Goal: Information Seeking & Learning: Learn about a topic

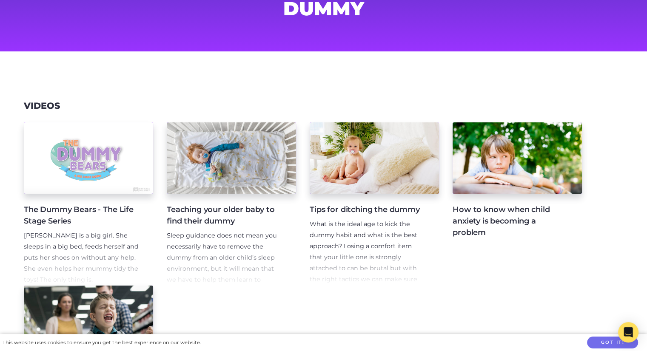
scroll to position [68, 0]
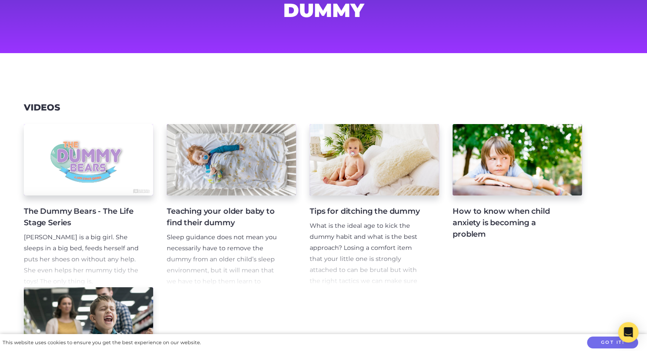
click at [353, 228] on p "What is the ideal age to kick the dummy habit and what is the best approach? Lo…" at bounding box center [368, 265] width 116 height 88
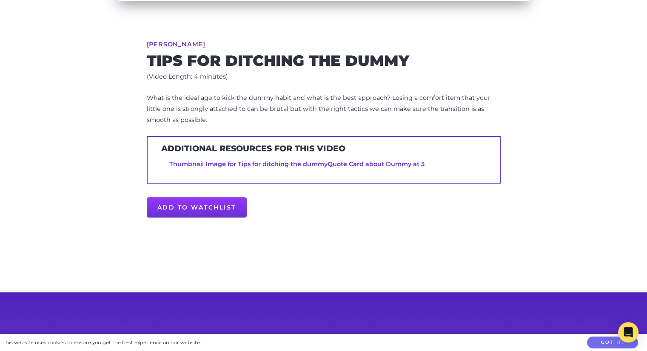
scroll to position [307, 0]
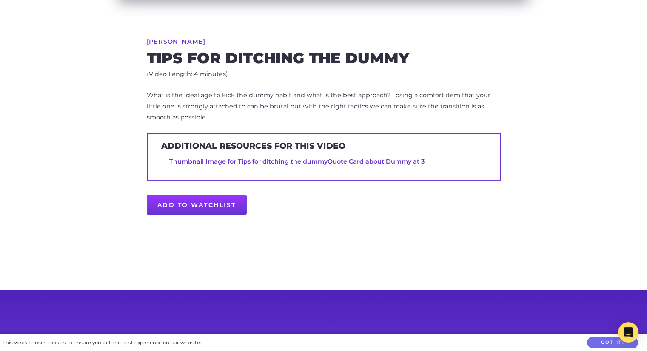
click at [406, 158] on link "Quote Card about Dummy at 3" at bounding box center [375, 162] width 97 height 8
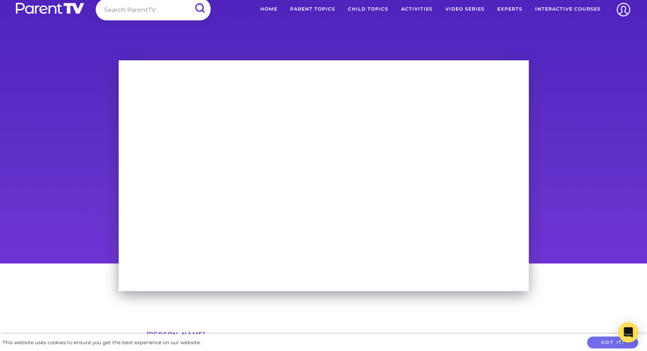
scroll to position [14, 0]
click at [155, 8] on input "search" at bounding box center [153, 10] width 115 height 22
type input "dummy"
drag, startPoint x: 155, startPoint y: 10, endPoint x: 200, endPoint y: 6, distance: 45.7
click at [200, 6] on input "submit" at bounding box center [199, 9] width 21 height 18
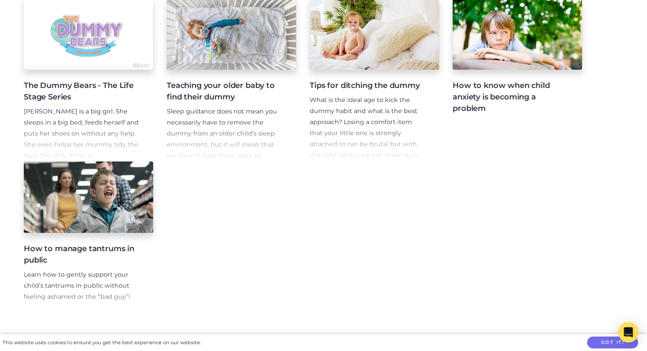
scroll to position [198, 0]
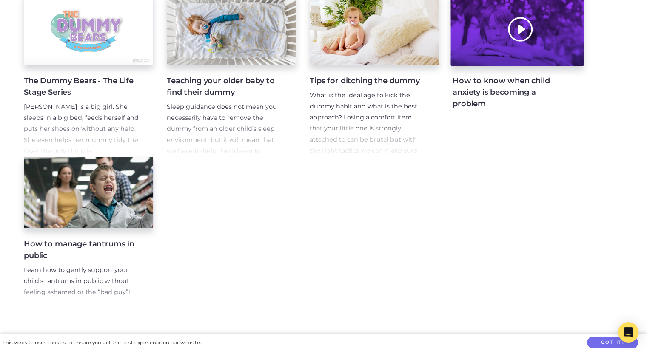
click at [518, 43] on div at bounding box center [516, 30] width 133 height 74
